Goal: Find specific page/section: Find specific page/section

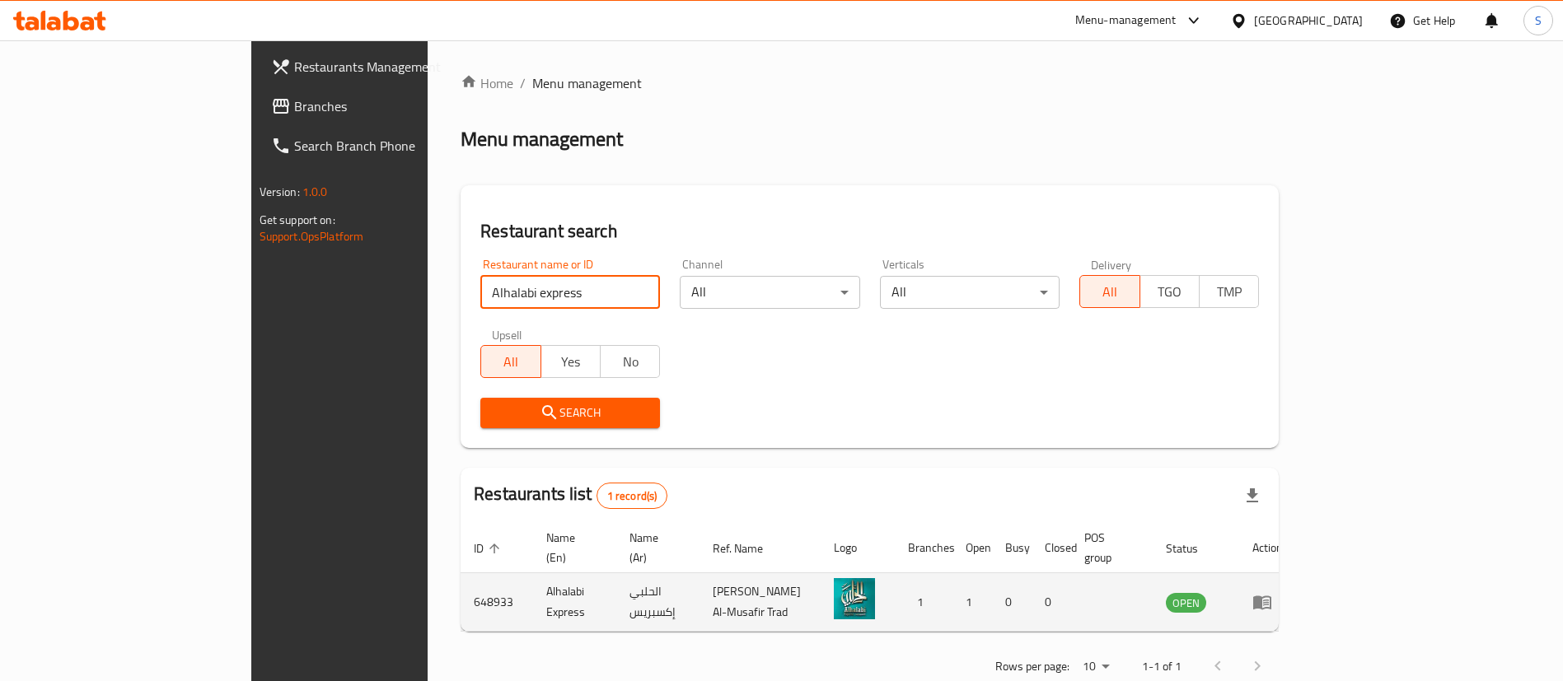
click at [461, 582] on td "648933" at bounding box center [497, 602] width 72 height 58
copy td "648933"
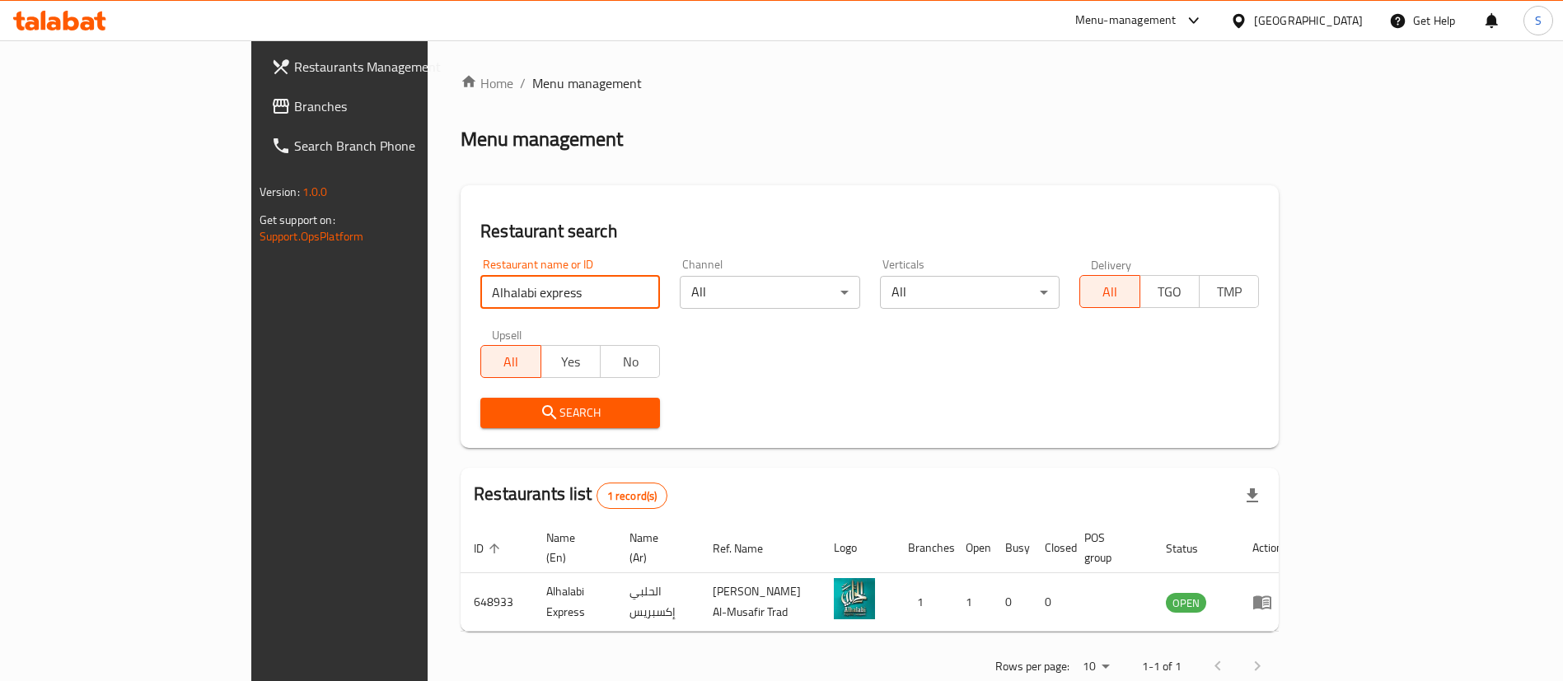
click at [480, 293] on input "Alhalabi express" at bounding box center [570, 292] width 180 height 33
paste input "dam bakery"
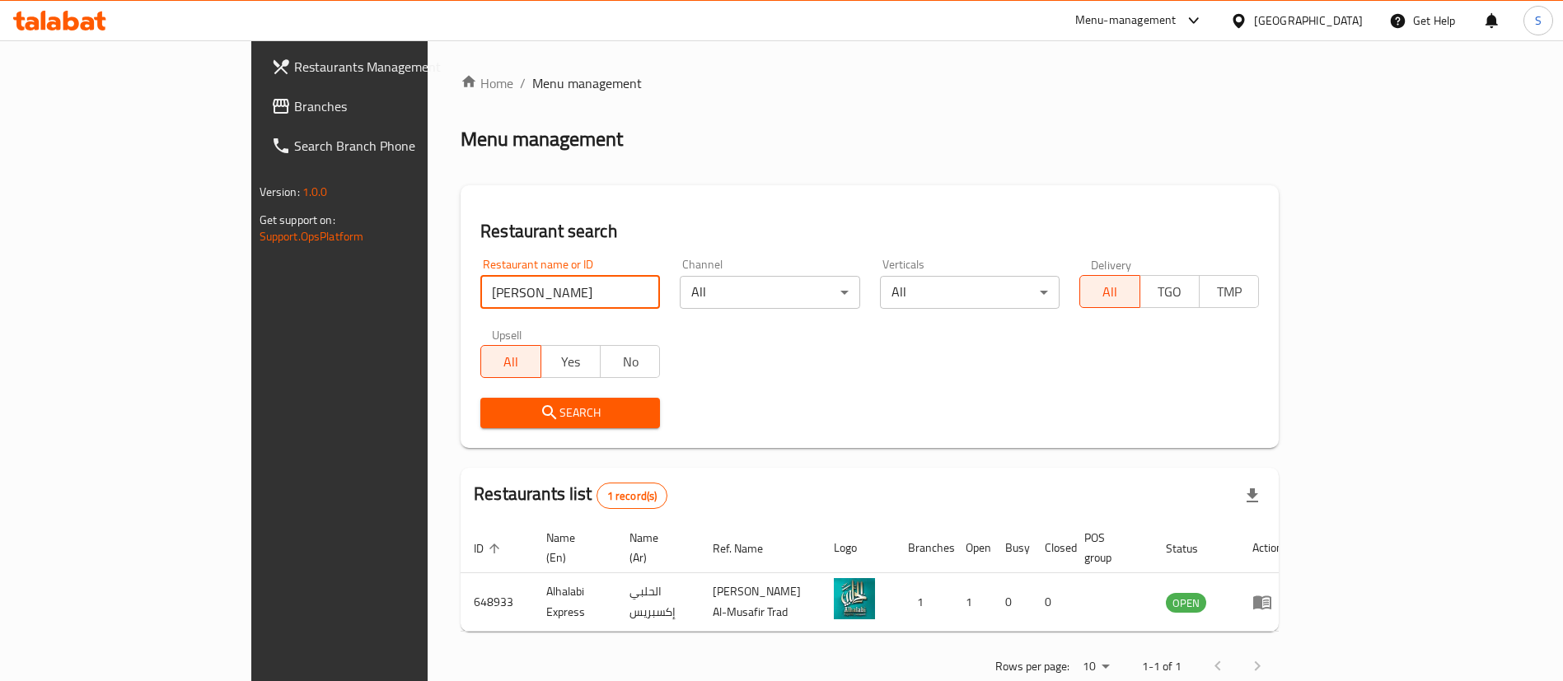
type input "[PERSON_NAME]"
click button "Search" at bounding box center [570, 413] width 180 height 30
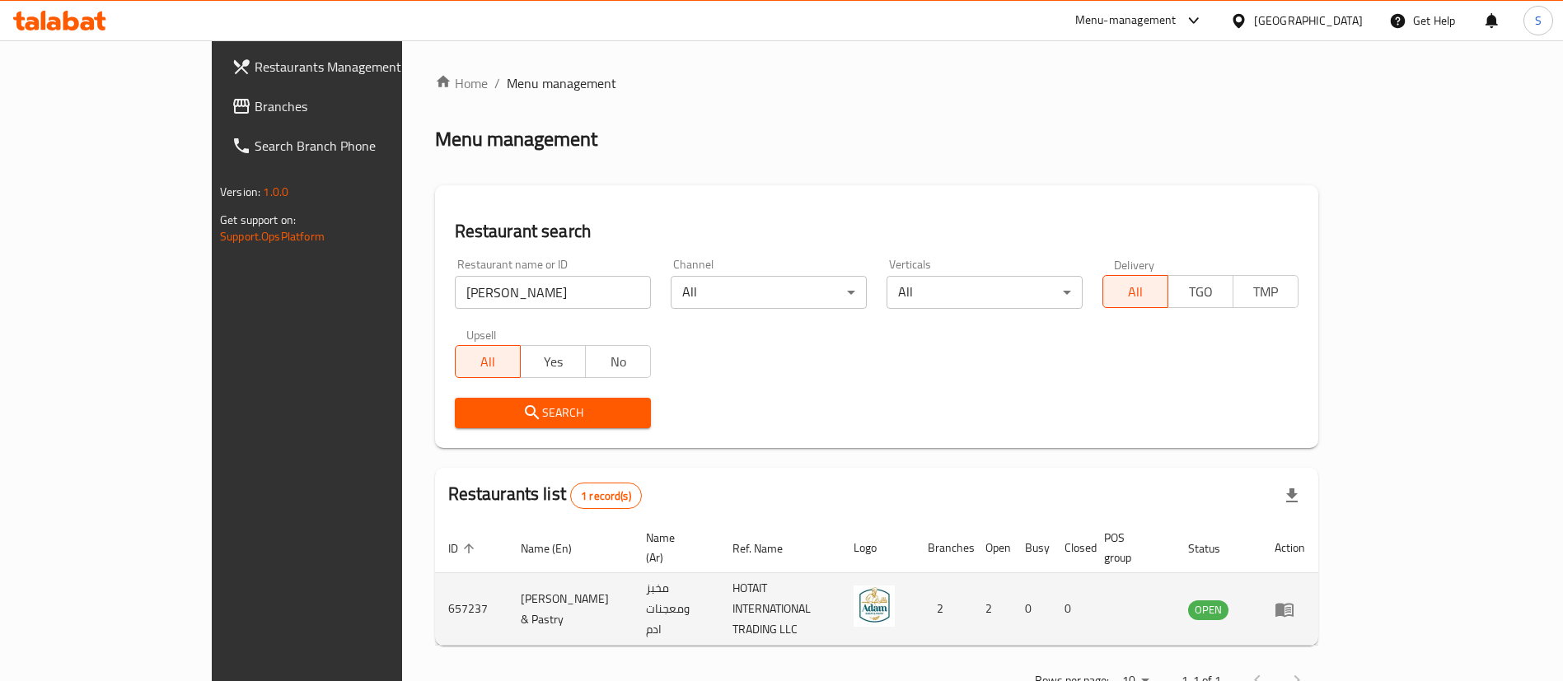
click at [435, 587] on td "657237" at bounding box center [471, 609] width 72 height 72
copy td "657237"
click at [435, 587] on td "657237" at bounding box center [471, 609] width 72 height 72
click at [1294, 600] on icon "enhanced table" at bounding box center [1284, 610] width 20 height 20
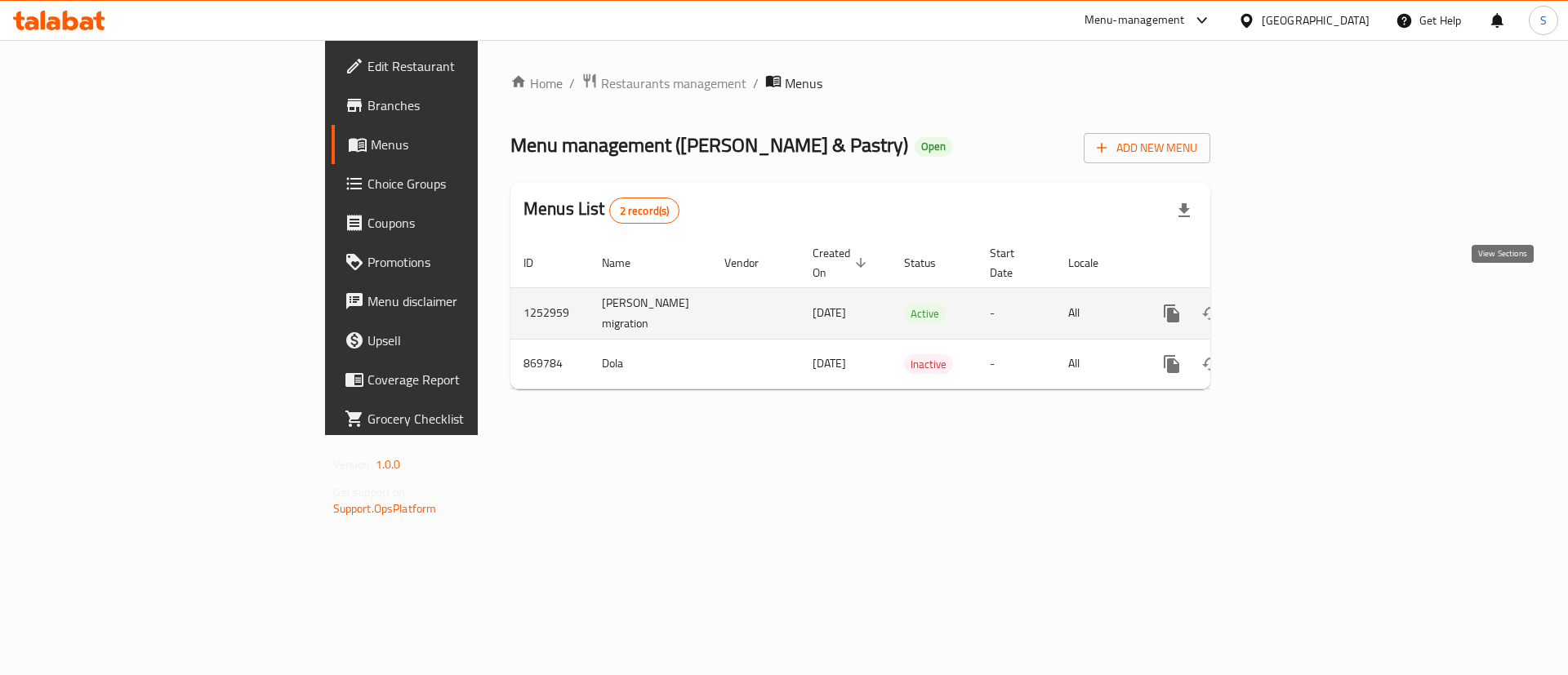
click at [1299, 303] on icon "enhanced table" at bounding box center [1289, 313] width 20 height 20
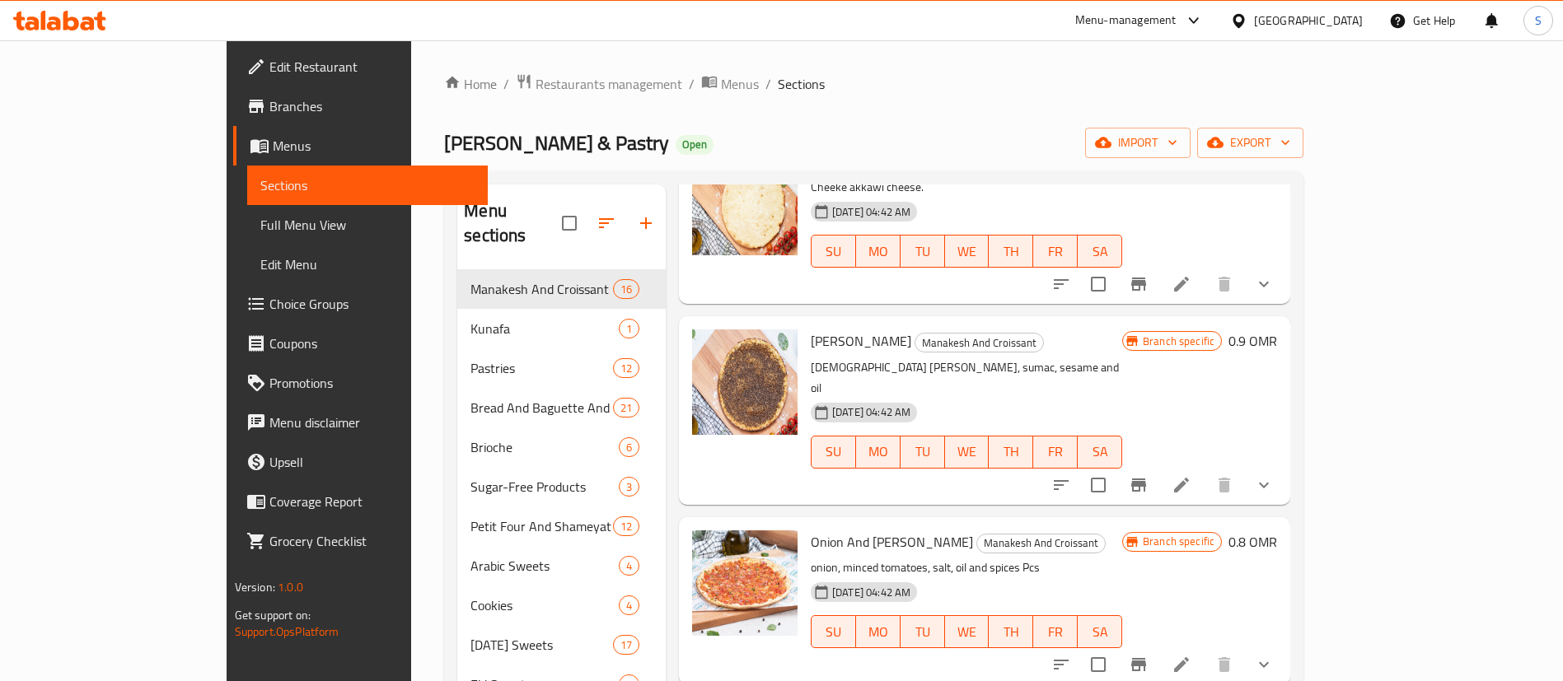
scroll to position [103, 0]
click at [269, 65] on span "Edit Restaurant" at bounding box center [371, 67] width 205 height 20
